Goal: Transaction & Acquisition: Purchase product/service

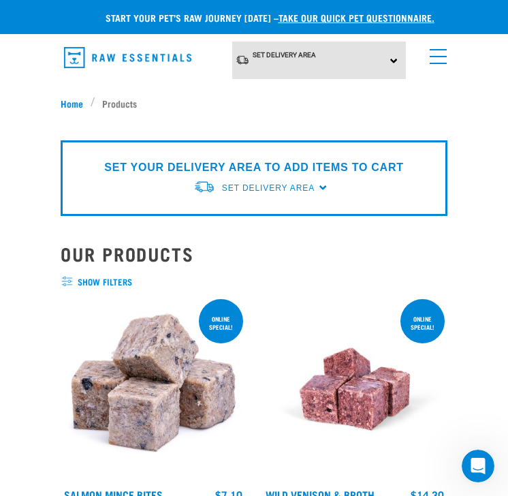
click at [435, 55] on link "menu" at bounding box center [435, 53] width 25 height 25
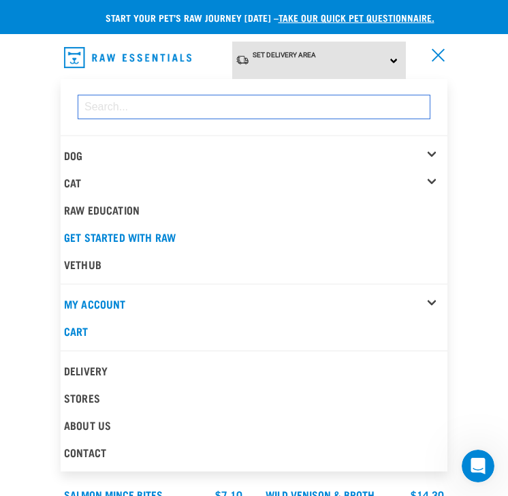
click at [263, 111] on input "dropdown navigation" at bounding box center [254, 107] width 353 height 25
type input "m"
type input "chicken mince"
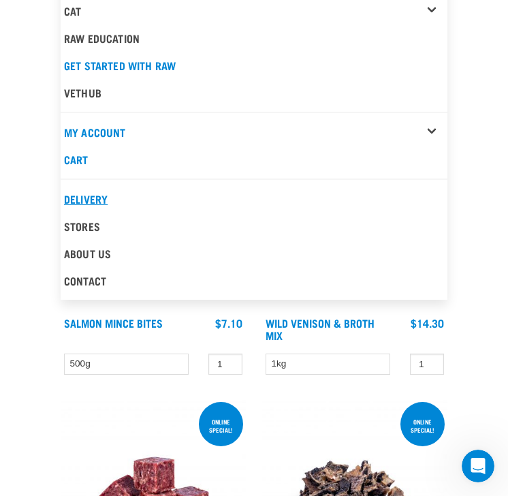
scroll to position [82, 0]
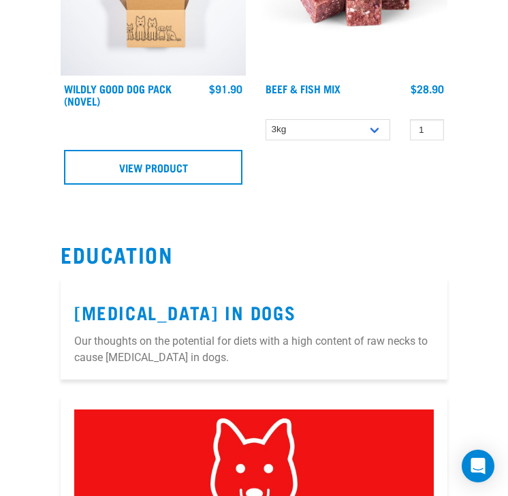
scroll to position [1451, 0]
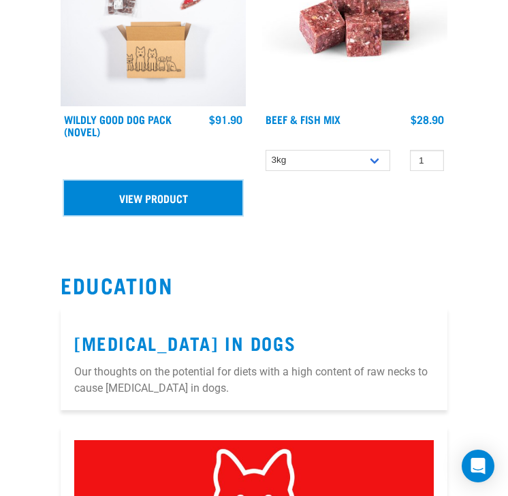
click at [213, 193] on link "View Product" at bounding box center [153, 198] width 179 height 34
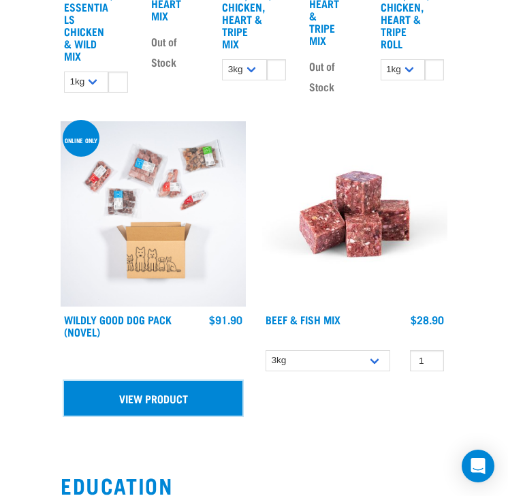
scroll to position [1232, 0]
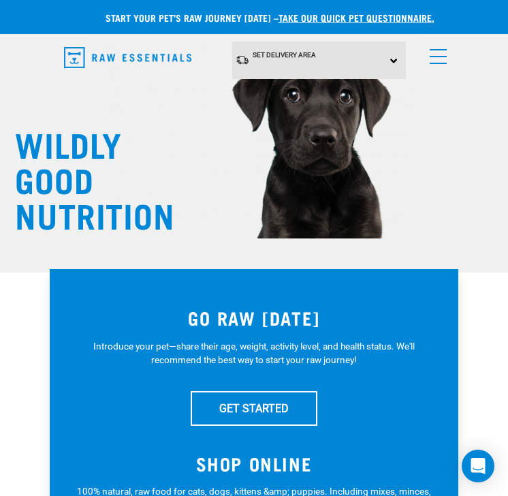
click at [437, 60] on link "menu" at bounding box center [435, 53] width 25 height 25
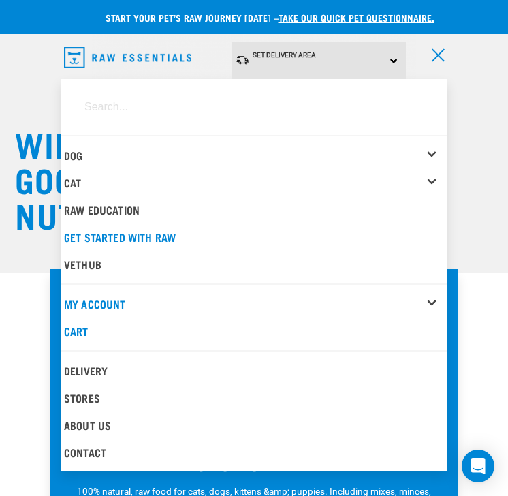
click at [430, 152] on div "Dog" at bounding box center [256, 155] width 384 height 27
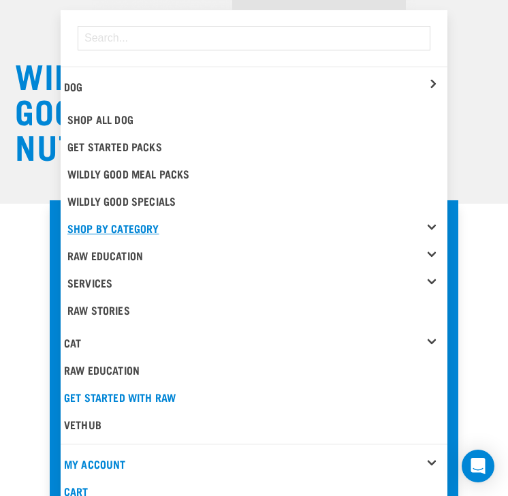
scroll to position [87, 0]
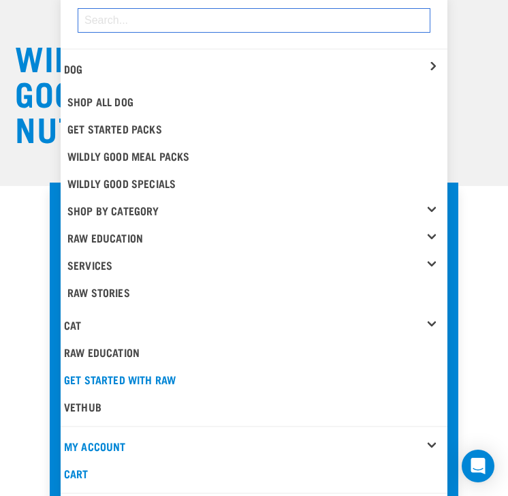
click at [333, 16] on input "dropdown navigation" at bounding box center [254, 20] width 353 height 25
type input "chicken mince"
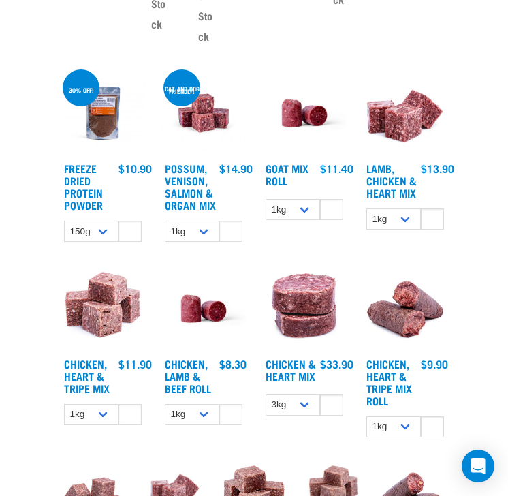
scroll to position [750, 0]
